Goal: Navigation & Orientation: Find specific page/section

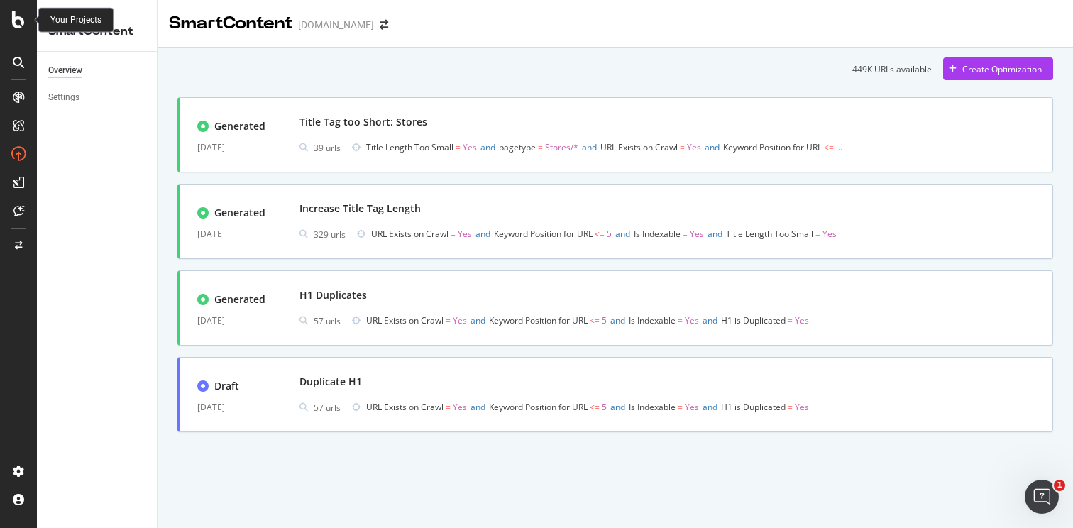
click at [31, 26] on div at bounding box center [18, 19] width 34 height 17
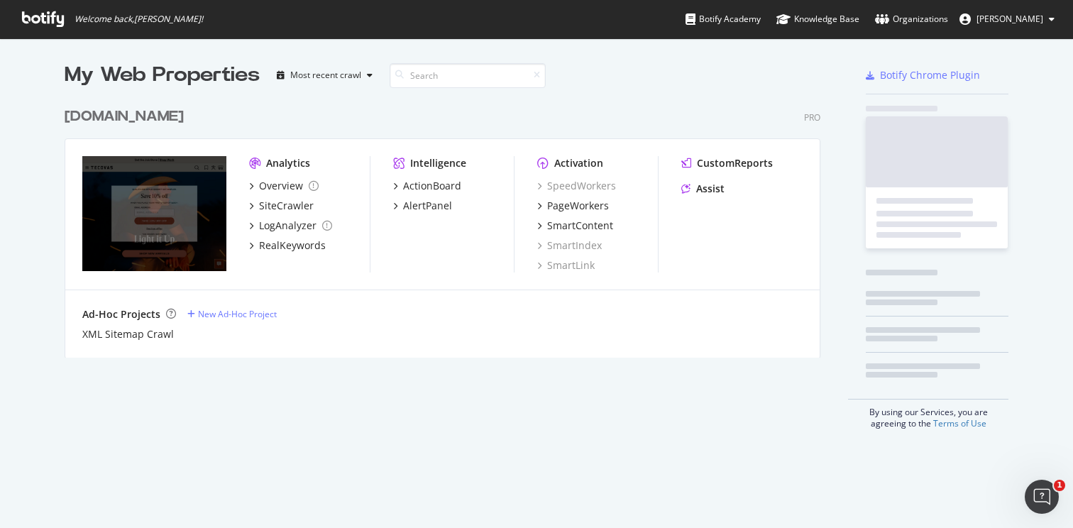
scroll to position [528, 1073]
